Goal: Task Accomplishment & Management: Use online tool/utility

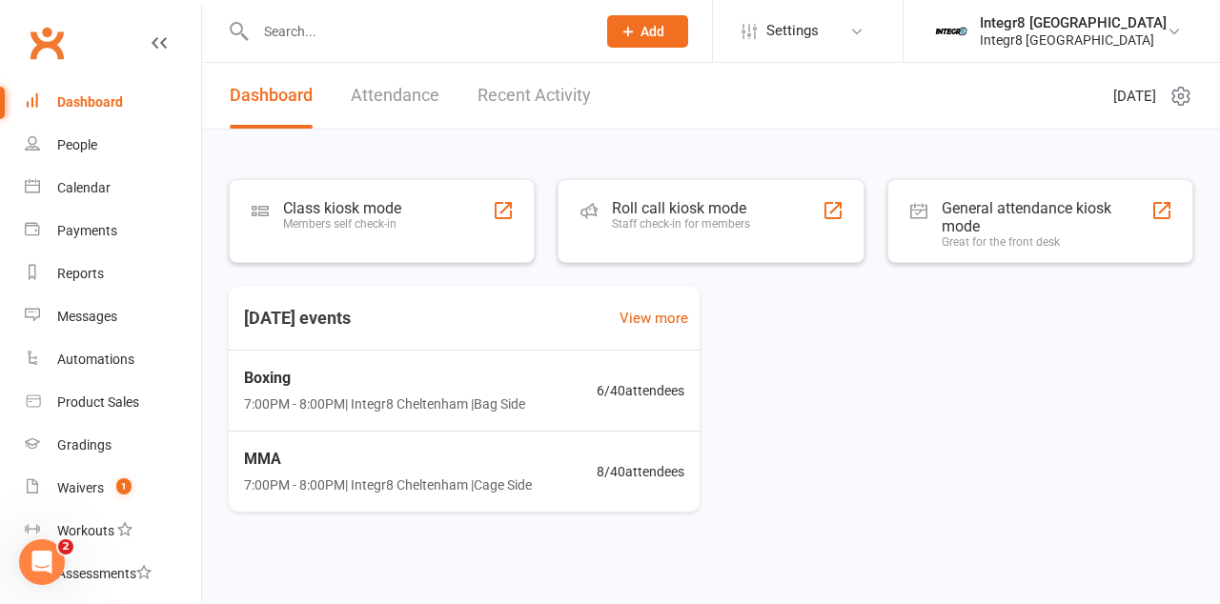
click at [709, 219] on div "Staff check-in for members" at bounding box center [681, 223] width 138 height 13
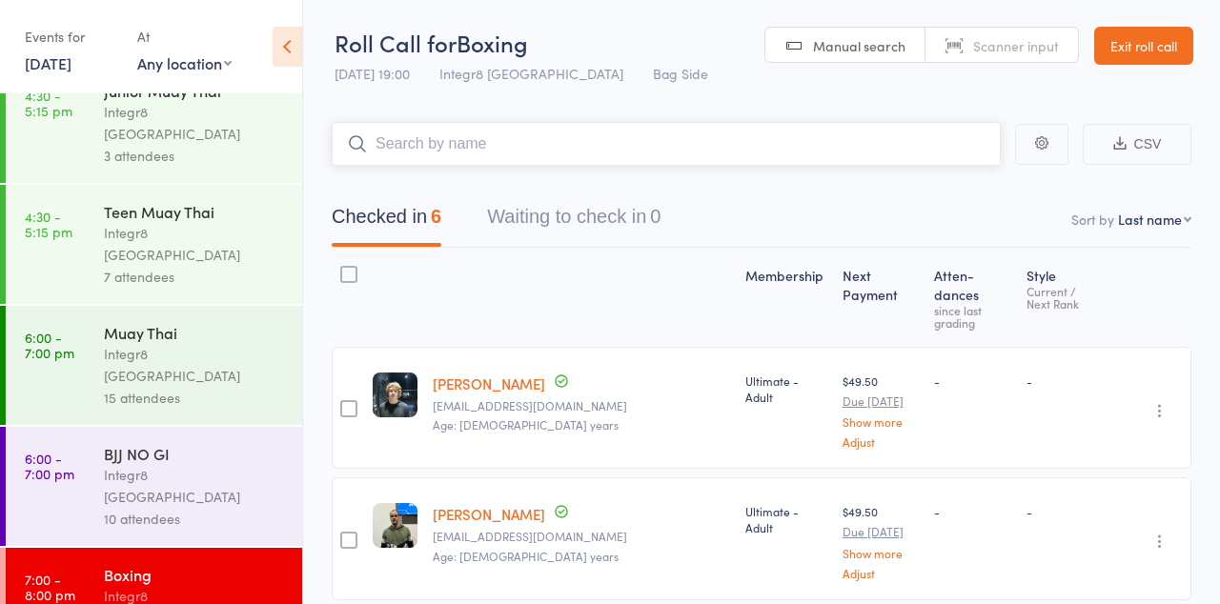
scroll to position [200, 0]
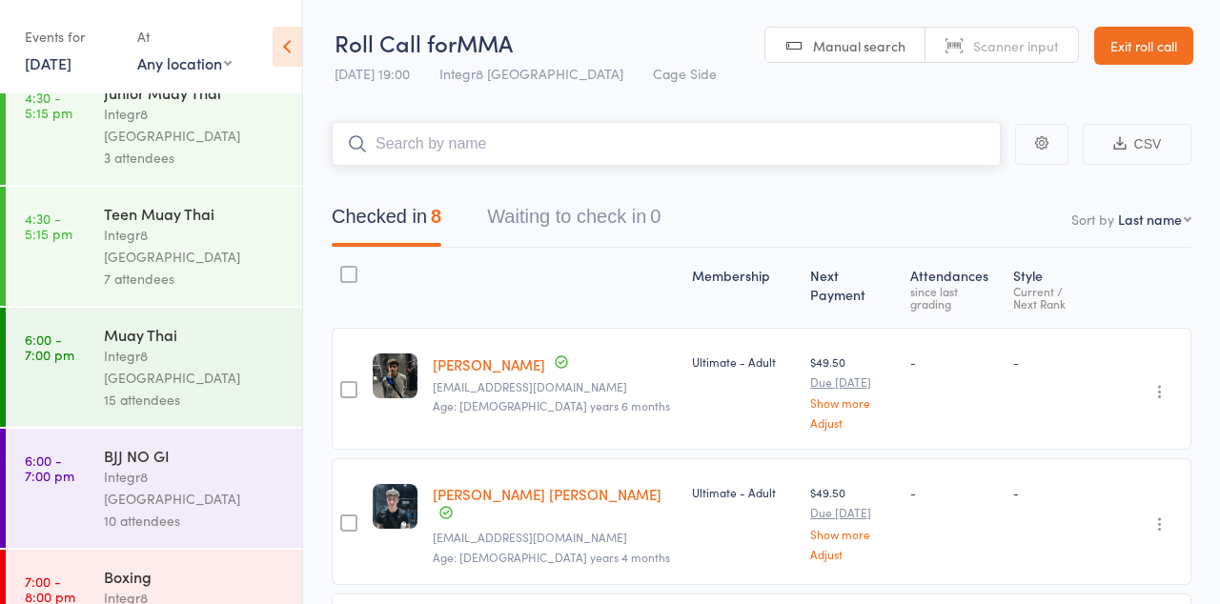
scroll to position [200, 0]
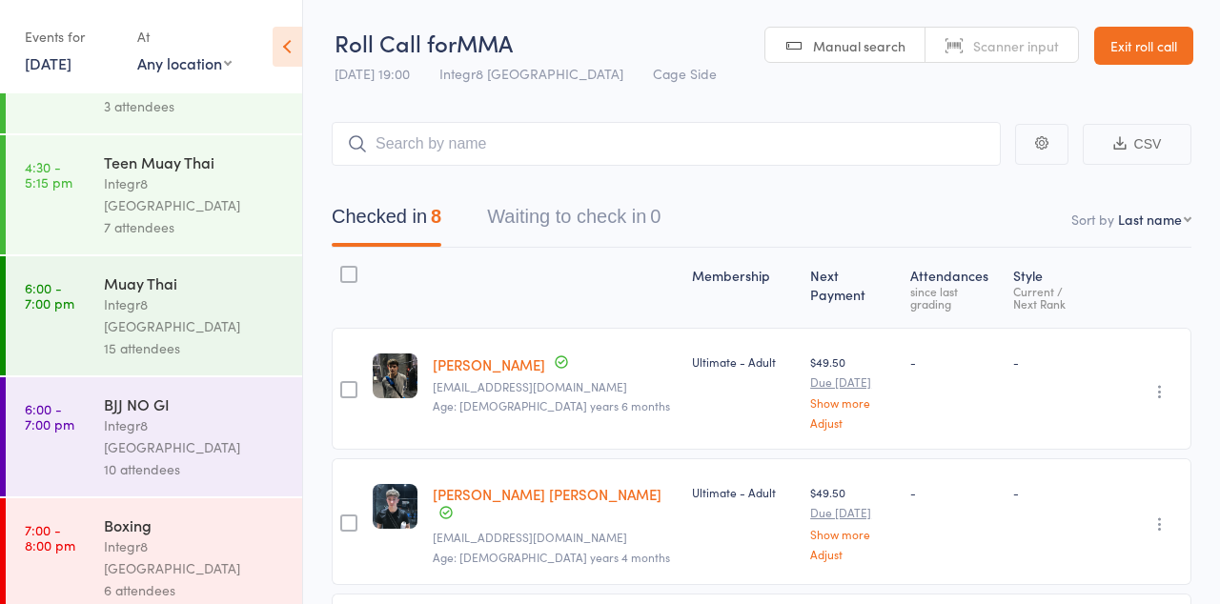
click at [207, 536] on div "Integr8 [GEOGRAPHIC_DATA]" at bounding box center [195, 558] width 182 height 44
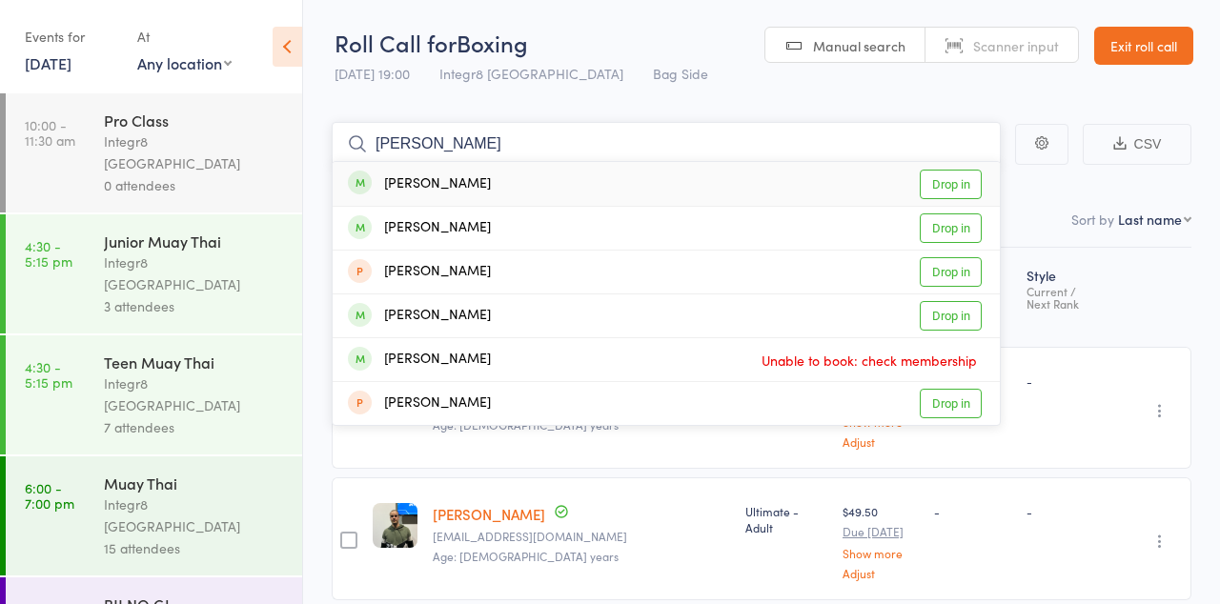
click at [786, 148] on input "Dan" at bounding box center [666, 144] width 669 height 44
type input "D"
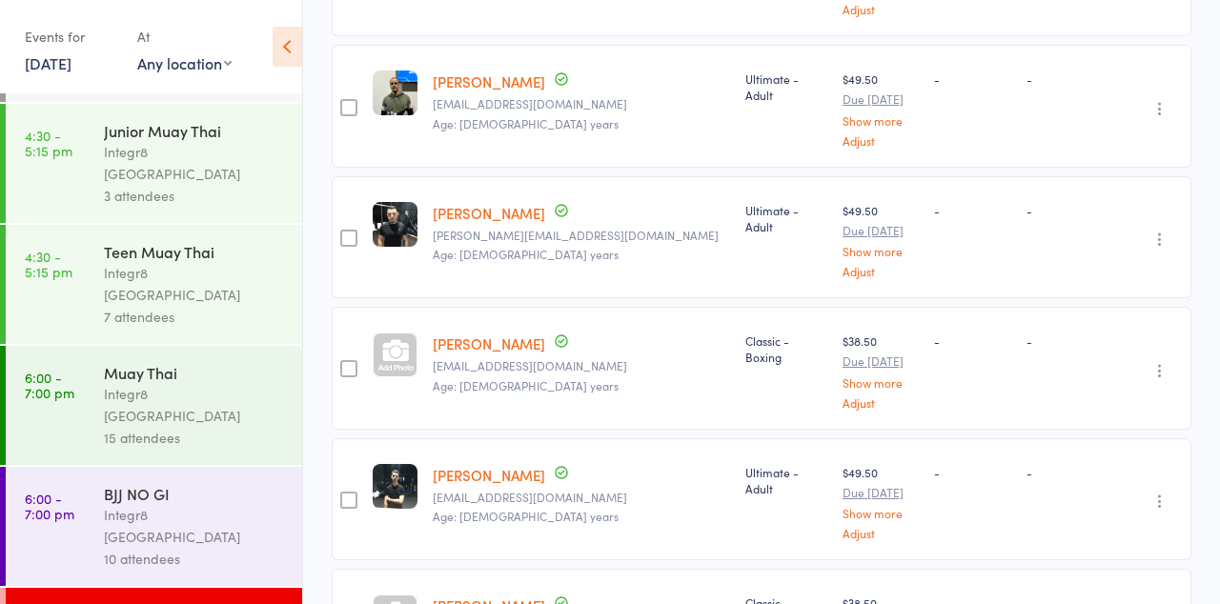
scroll to position [432, 0]
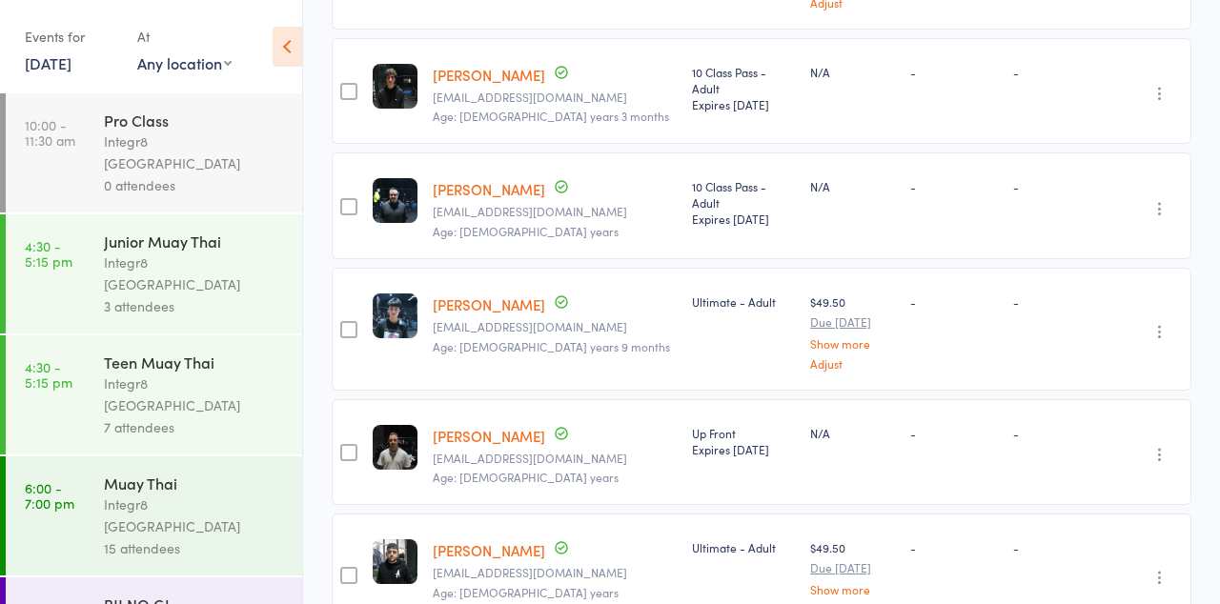
scroll to position [111, 0]
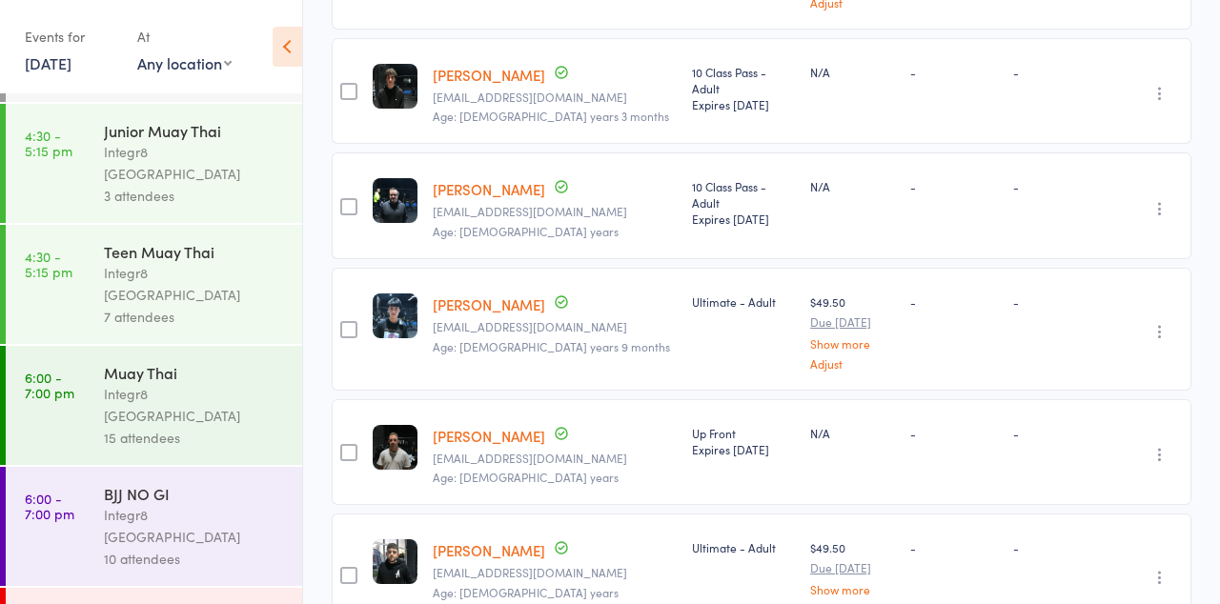
click at [223, 383] on div "Integr8 [GEOGRAPHIC_DATA]" at bounding box center [195, 405] width 182 height 44
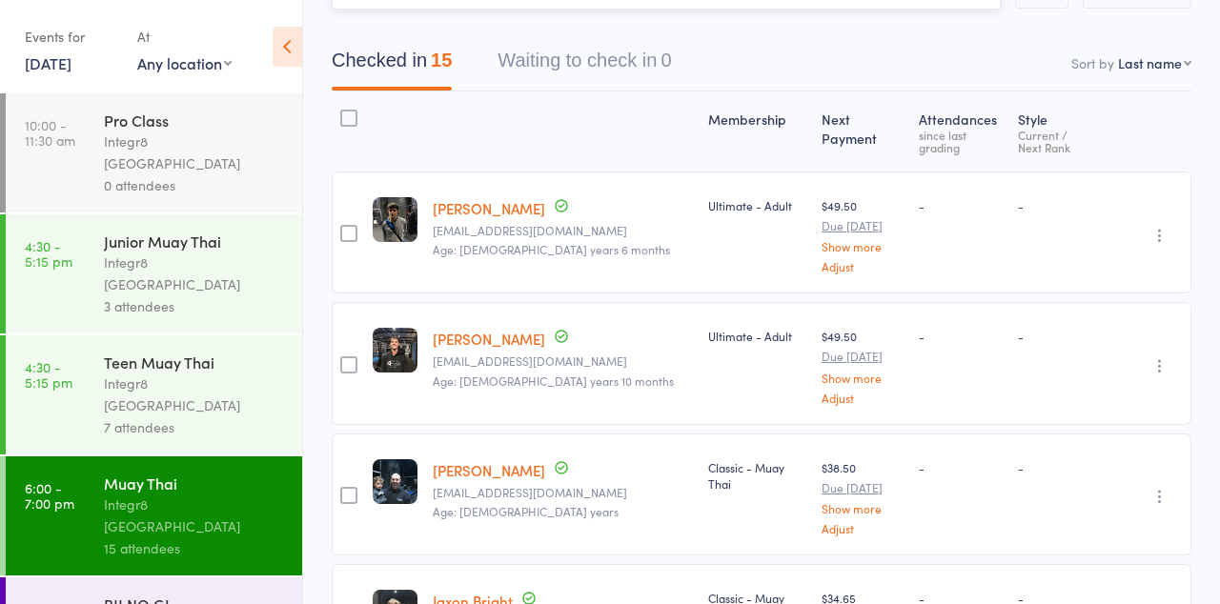
scroll to position [111, 0]
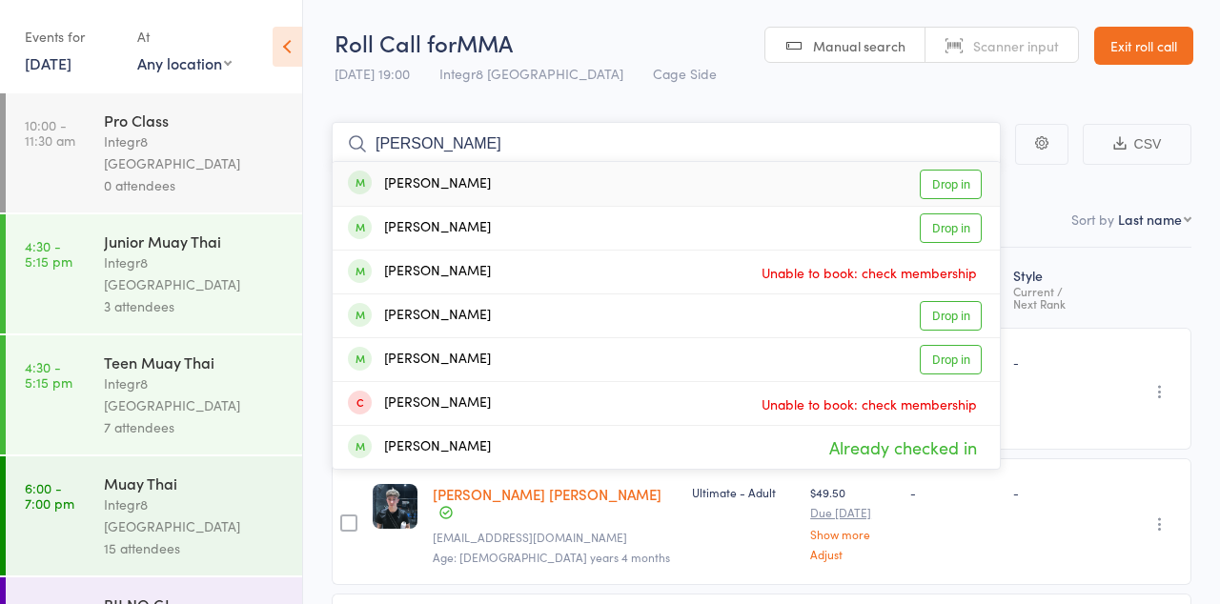
type input "Luke"
click at [955, 318] on link "Drop in" at bounding box center [951, 316] width 62 height 30
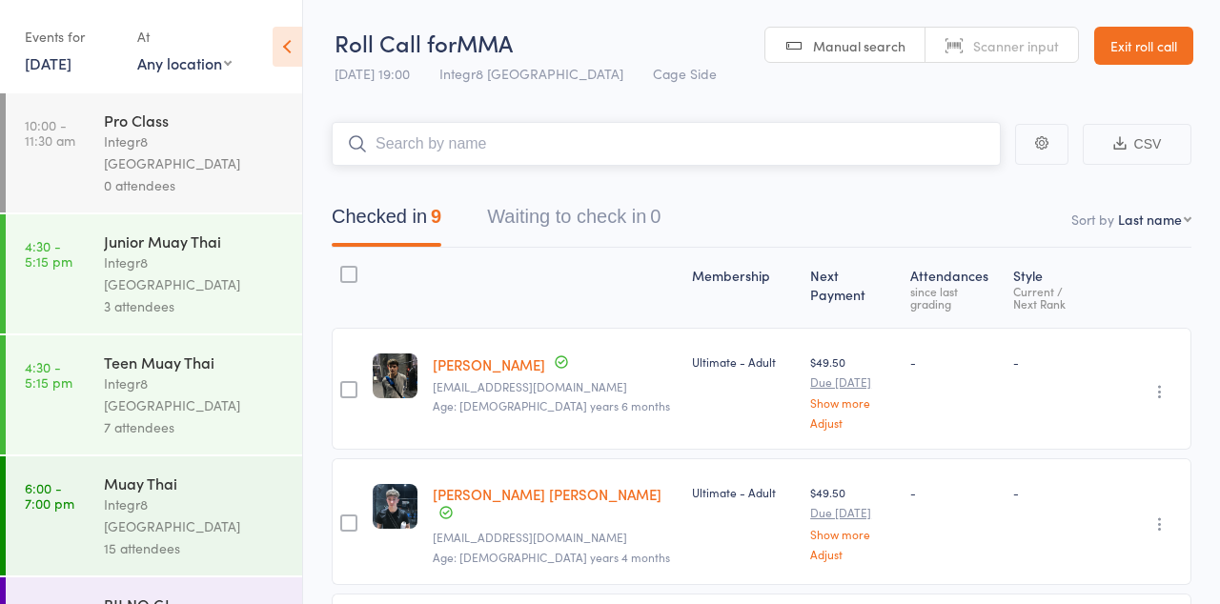
click at [710, 151] on input "search" at bounding box center [666, 144] width 669 height 44
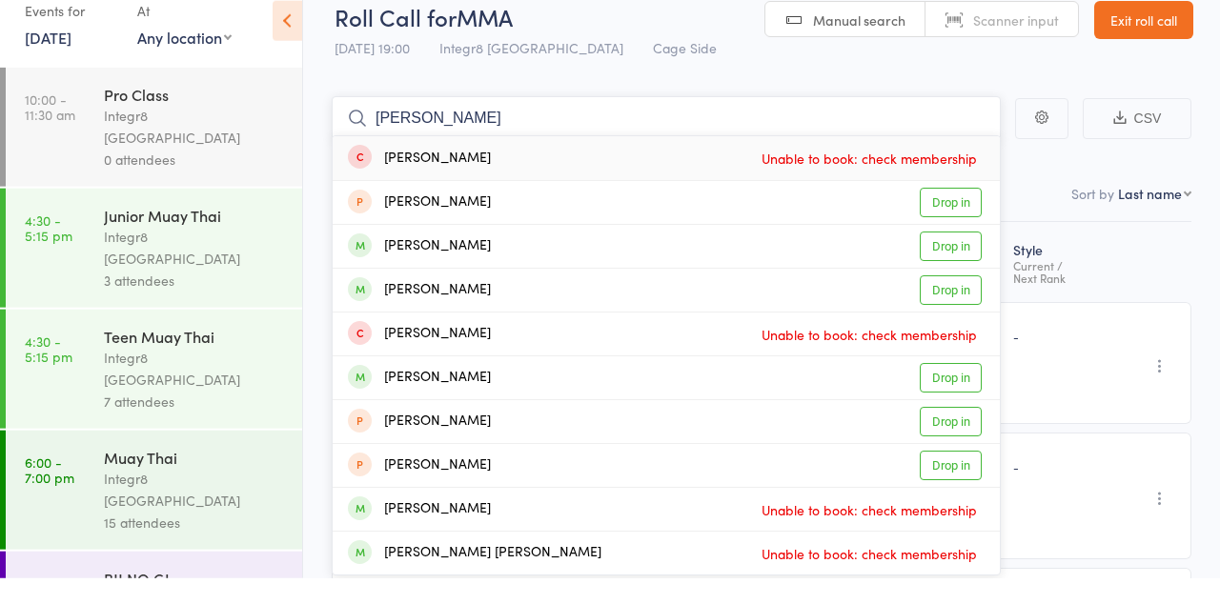
type input "J"
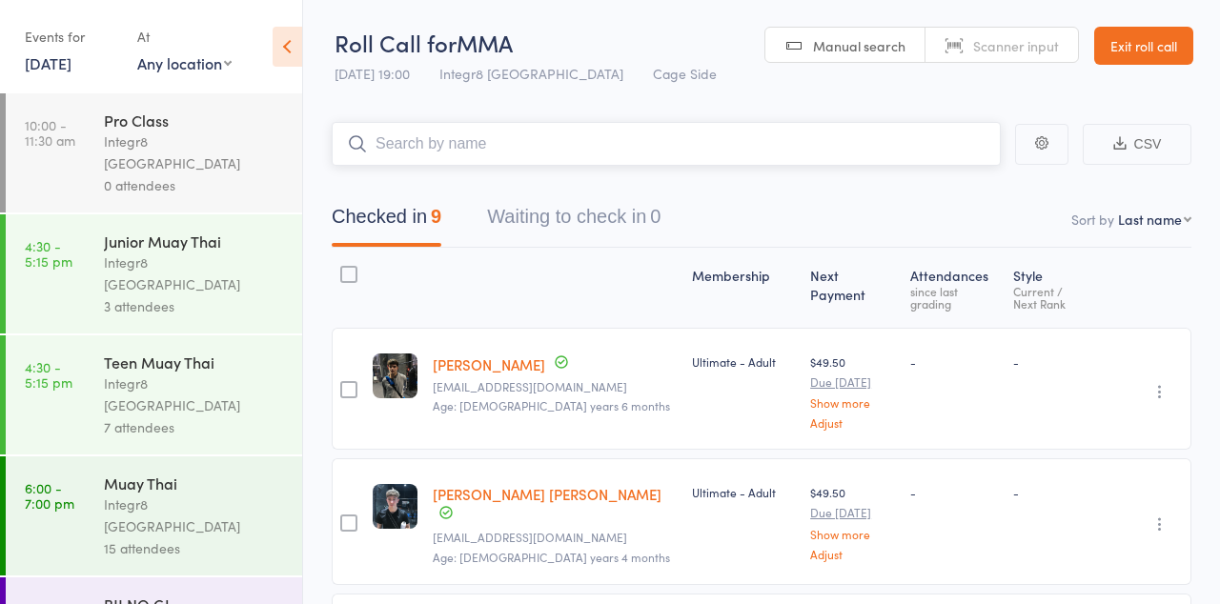
scroll to position [111, 0]
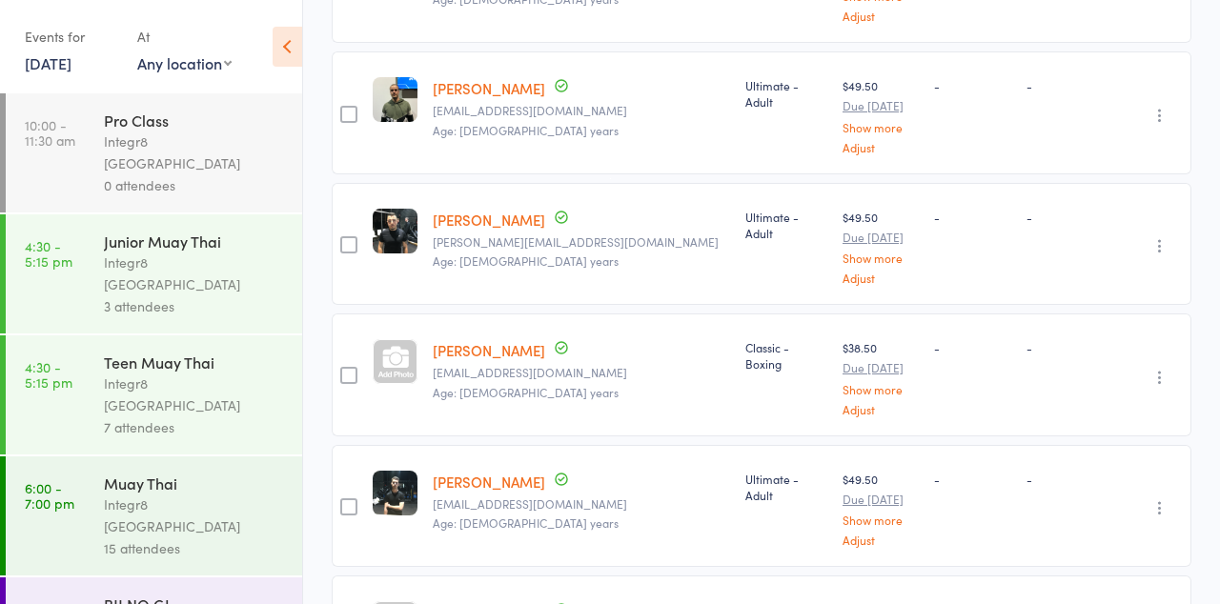
scroll to position [472, 0]
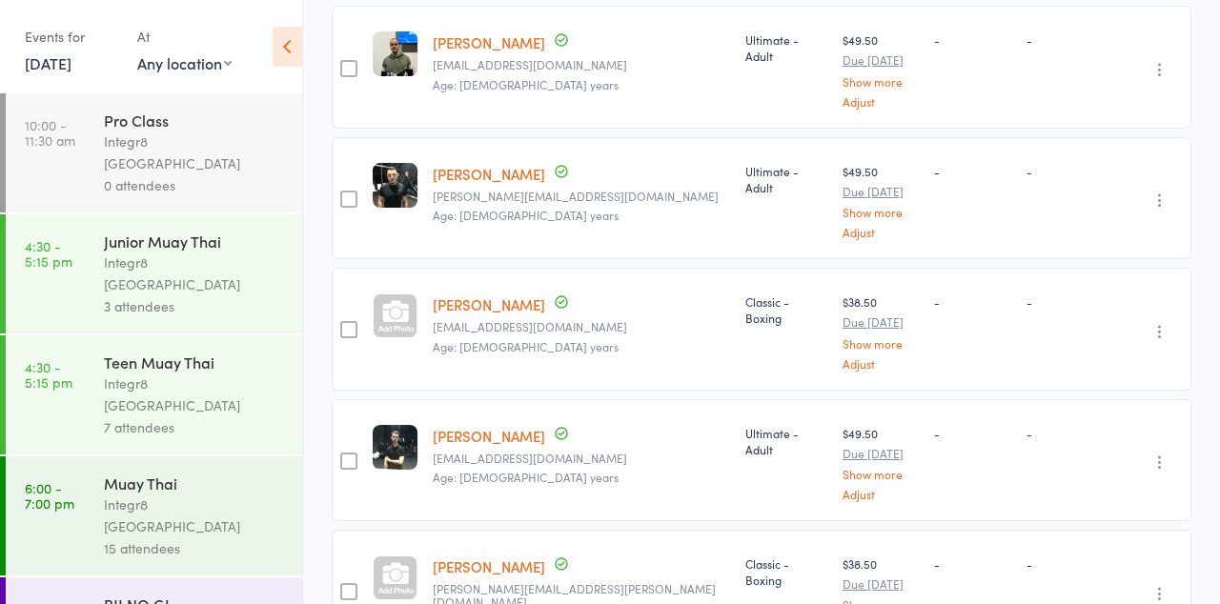
click at [230, 494] on div "Integr8 [GEOGRAPHIC_DATA]" at bounding box center [195, 516] width 182 height 44
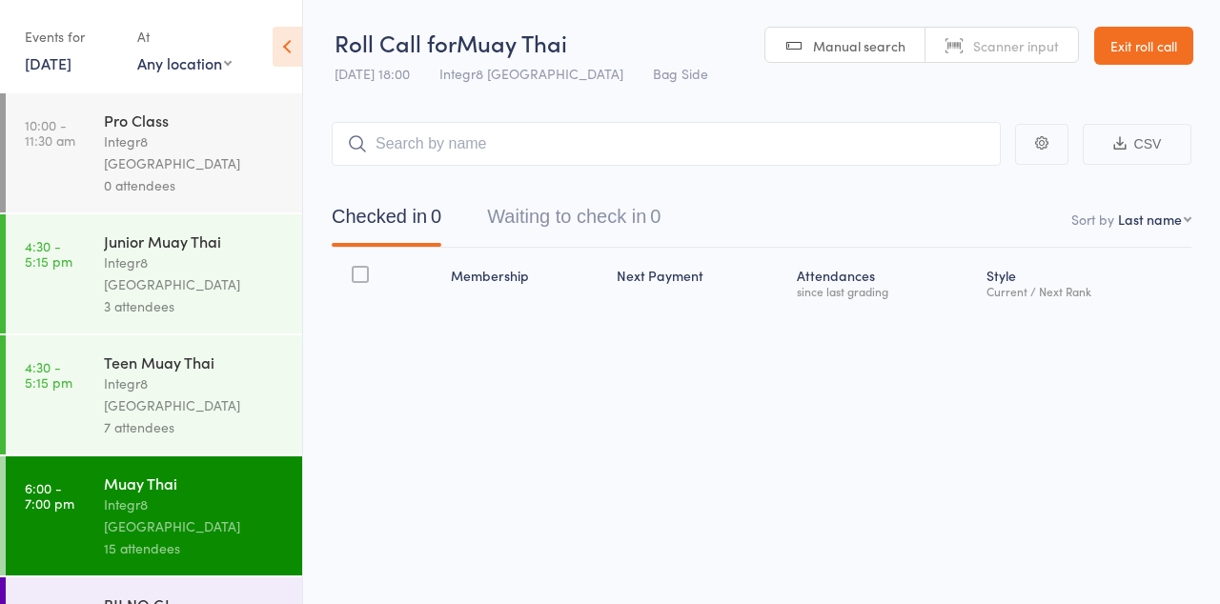
scroll to position [200, 0]
